Goal: Information Seeking & Learning: Find specific fact

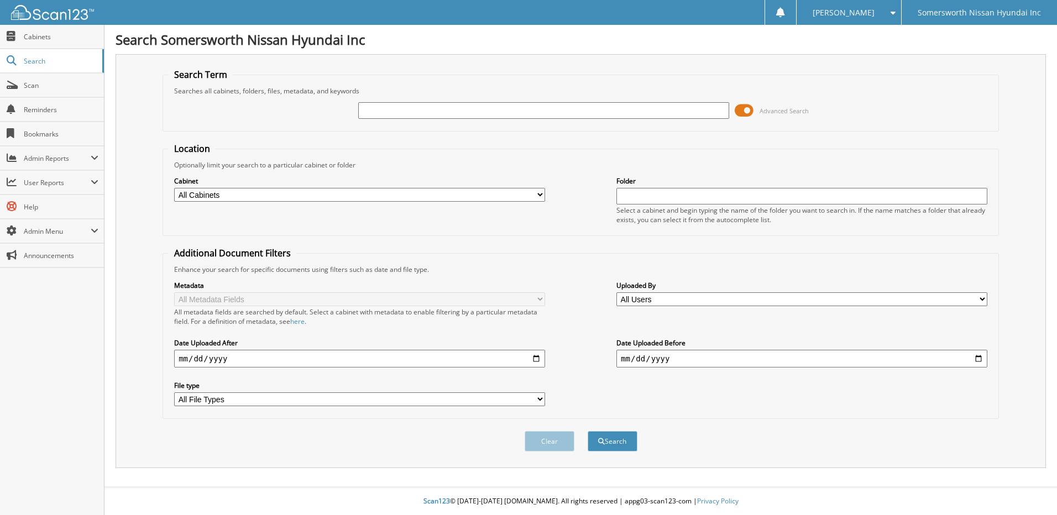
click at [462, 116] on input "text" at bounding box center [543, 110] width 371 height 17
type input "P6977"
click at [587, 431] on button "Search" at bounding box center [612, 441] width 50 height 20
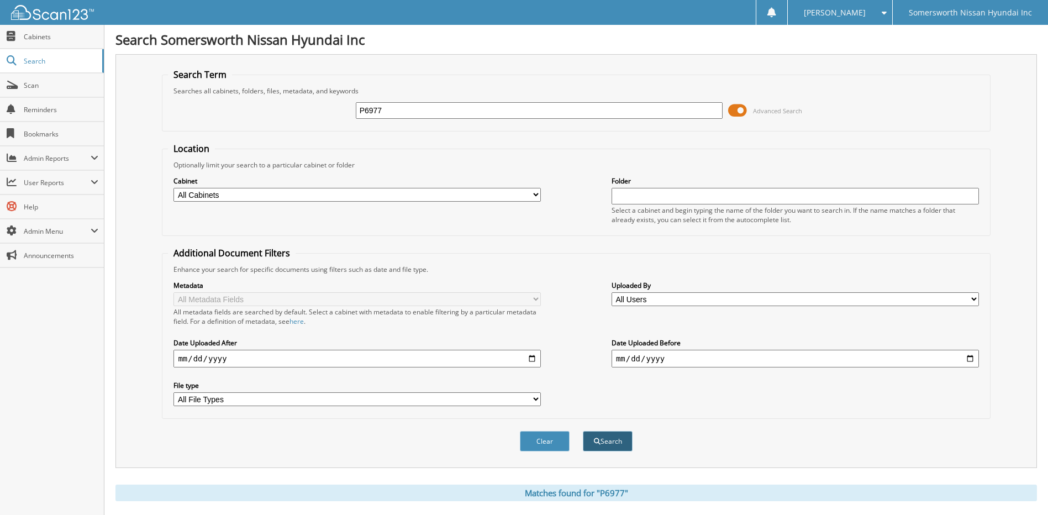
click at [611, 439] on button "Search" at bounding box center [608, 441] width 50 height 20
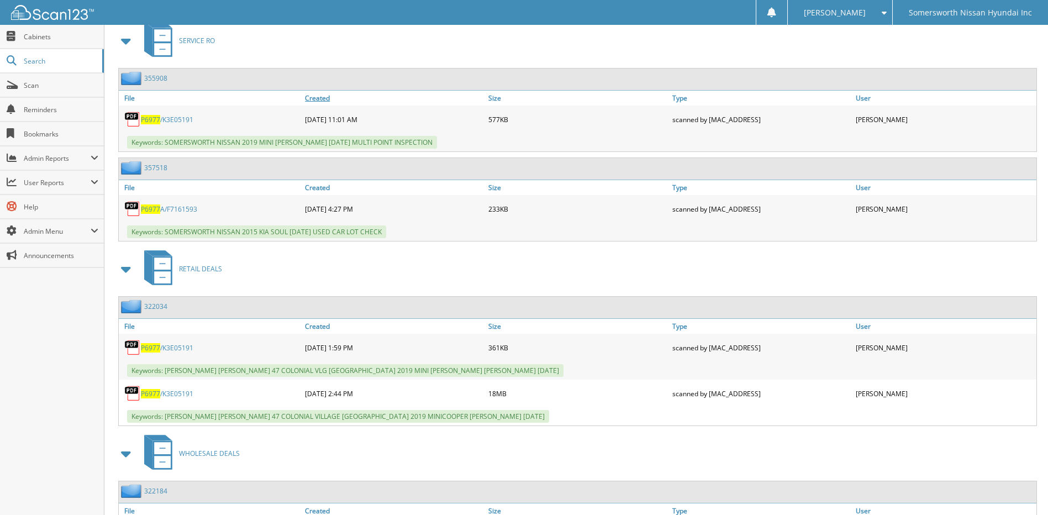
scroll to position [497, 0]
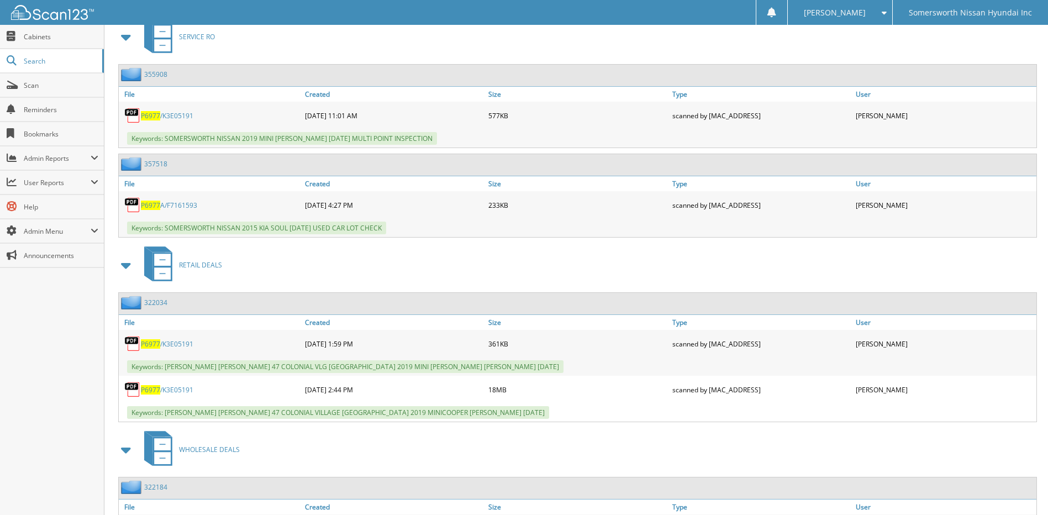
click at [172, 389] on link "P6977 /K3E05191" at bounding box center [167, 389] width 53 height 9
